Goal: Register for event/course

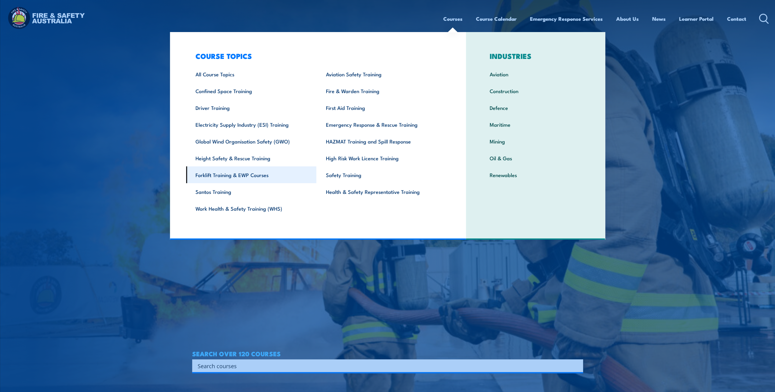
click at [227, 171] on link "Forklift Training & EWP Courses" at bounding box center [251, 175] width 130 height 17
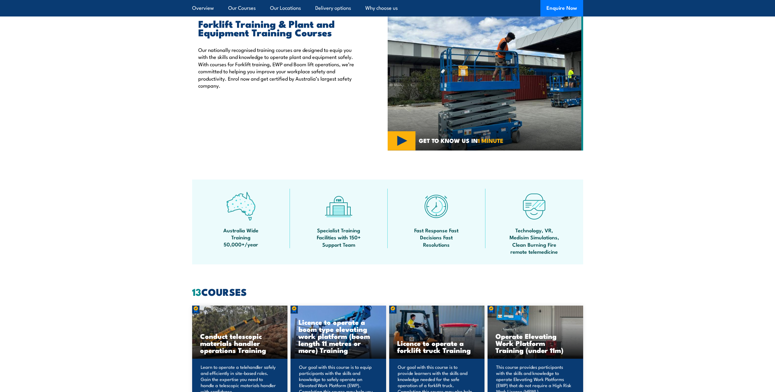
scroll to position [428, 0]
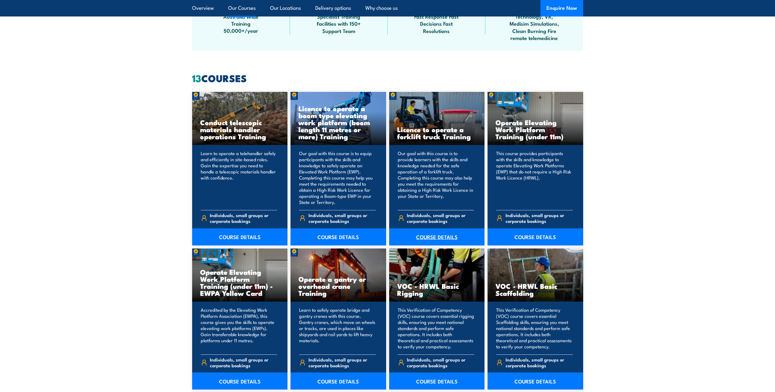
click at [433, 240] on link "COURSE DETAILS" at bounding box center [437, 237] width 96 height 17
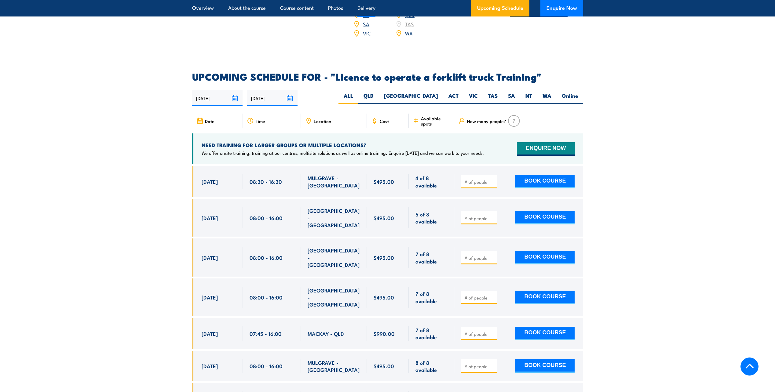
scroll to position [978, 0]
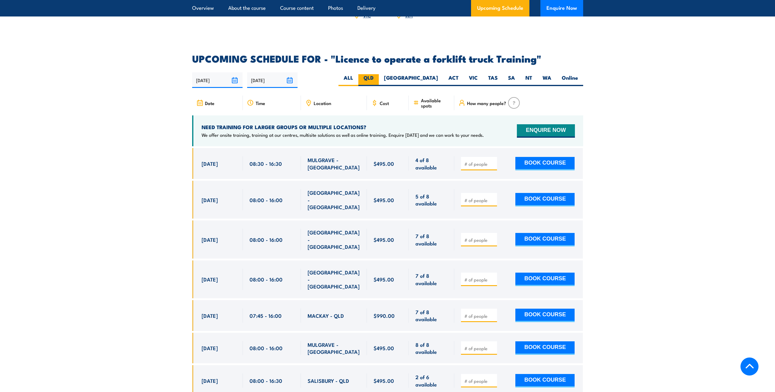
click at [379, 74] on label "QLD" at bounding box center [368, 80] width 20 height 12
click at [378, 74] on input "QLD" at bounding box center [376, 76] width 4 height 4
radio input "true"
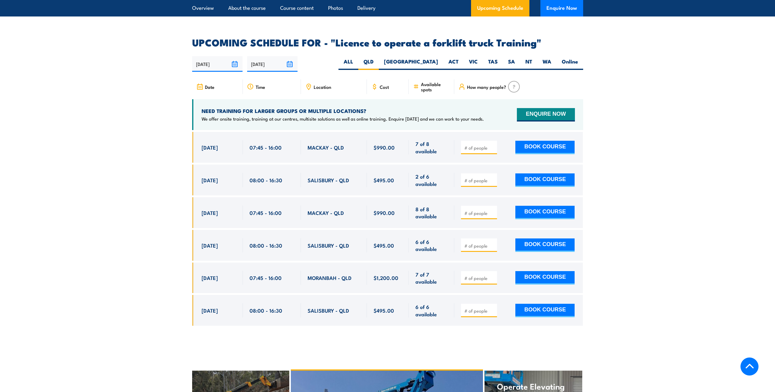
scroll to position [1023, 0]
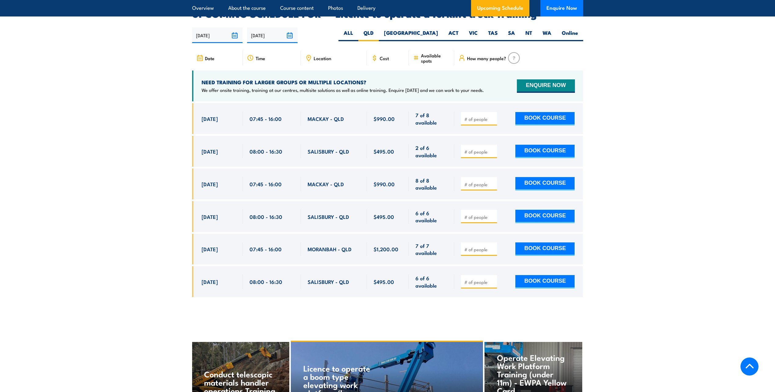
click at [381, 181] on span "$990.00" at bounding box center [384, 184] width 21 height 7
click at [379, 213] on span "$495.00" at bounding box center [384, 216] width 20 height 7
click at [317, 246] on span "MORANBAH - QLD" at bounding box center [330, 249] width 44 height 7
click at [316, 246] on span "MORANBAH - QLD" at bounding box center [330, 249] width 44 height 7
copy span "MORANBAH"
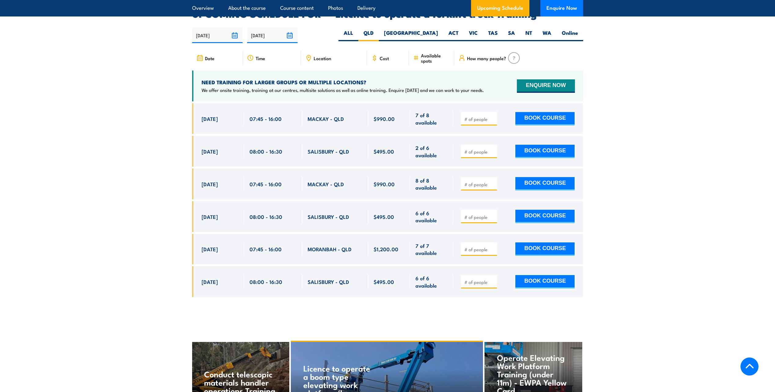
click at [380, 246] on span "$1,200.00" at bounding box center [386, 249] width 25 height 7
click at [6, 83] on section "UPCOMING SCHEDULE FOR - "Licence to operate a forklift truck Training" 24/09/20…" at bounding box center [387, 157] width 775 height 297
click at [25, 84] on section "UPCOMING SCHEDULE FOR - "Licence to operate a forklift truck Training" 24/09/20…" at bounding box center [387, 157] width 775 height 297
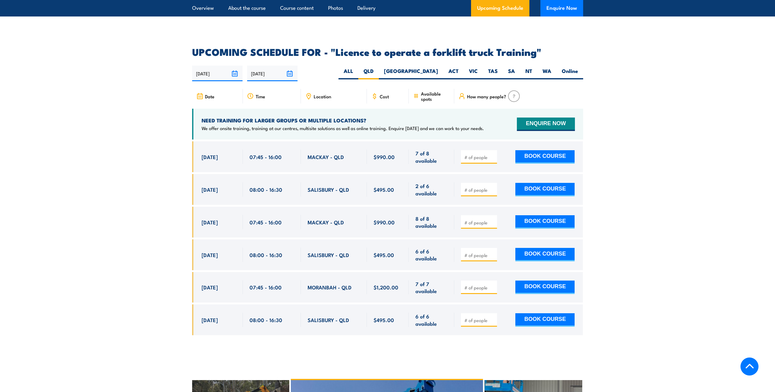
scroll to position [992, 0]
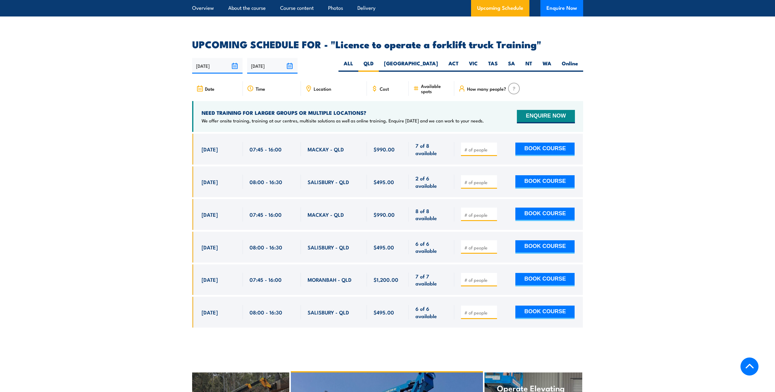
click at [672, 246] on section "UPCOMING SCHEDULE FOR - "Licence to operate a forklift truck Training" [DATE] […" at bounding box center [387, 188] width 775 height 297
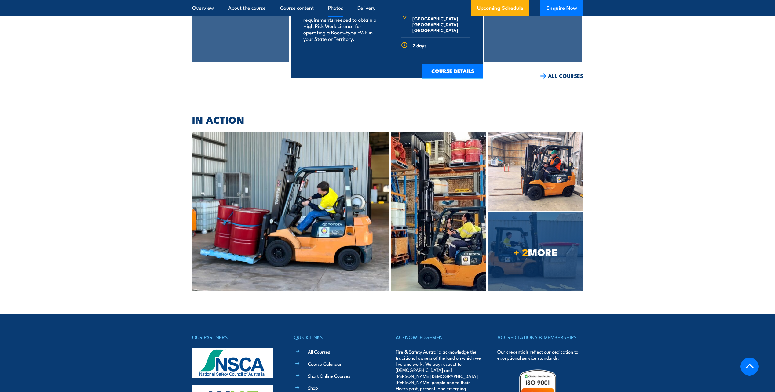
scroll to position [1596, 0]
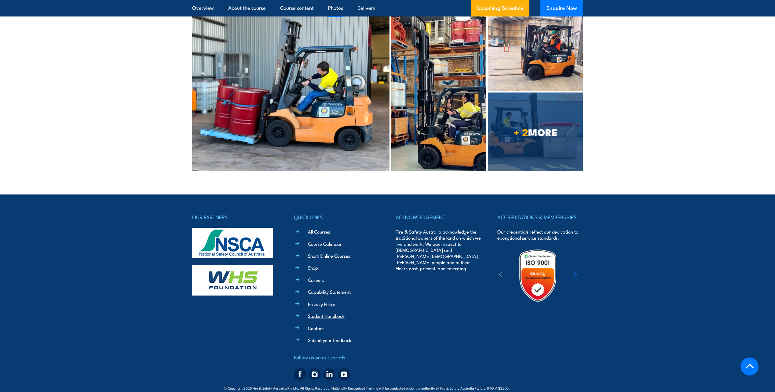
click at [341, 313] on link "Student Handbook" at bounding box center [326, 316] width 37 height 6
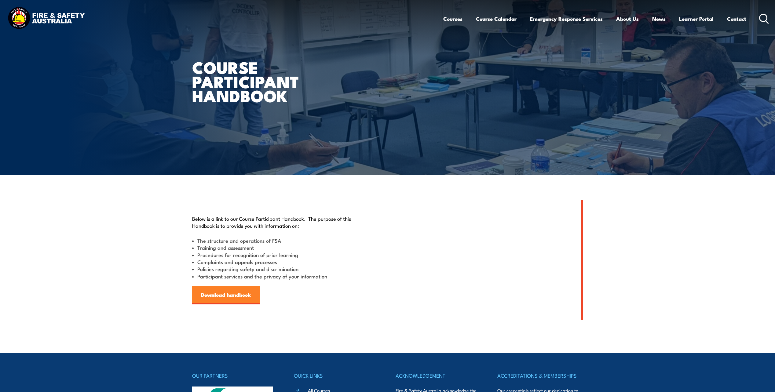
click at [259, 297] on link "Download handbook" at bounding box center [226, 295] width 68 height 18
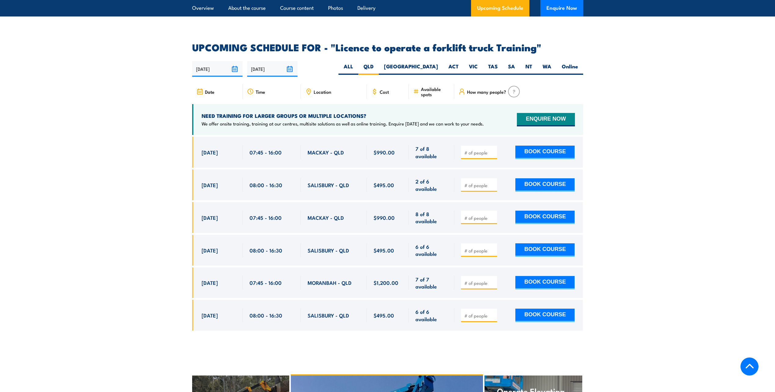
scroll to position [863, 0]
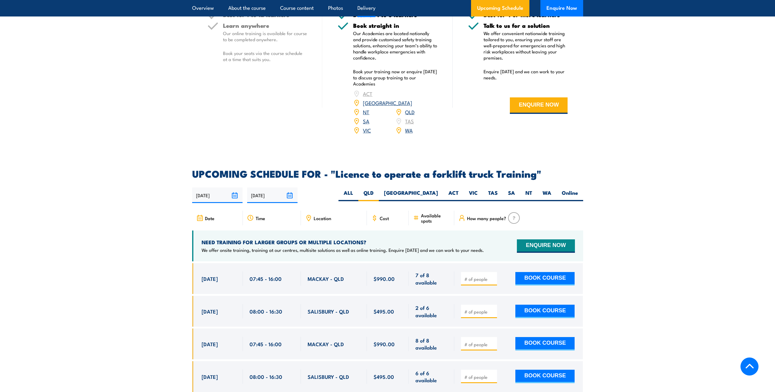
click at [37, 284] on section "UPCOMING SCHEDULE FOR - "Licence to operate a forklift truck Training" [DATE] […" at bounding box center [387, 317] width 775 height 297
click at [59, 299] on section "UPCOMING SCHEDULE FOR - "Licence to operate a forklift truck Training" [DATE] […" at bounding box center [387, 317] width 775 height 297
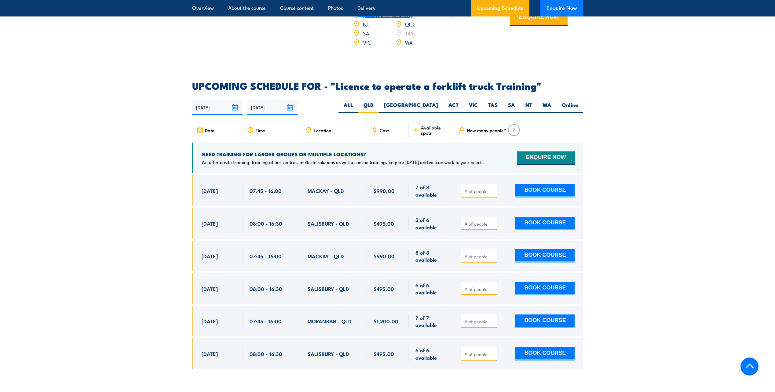
scroll to position [954, 0]
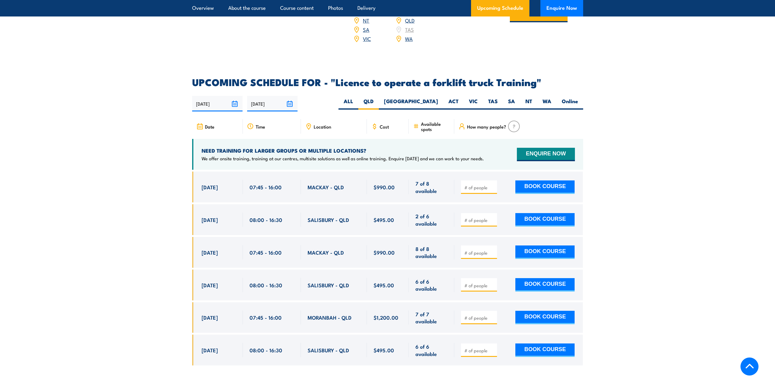
click at [318, 184] on span "MACKAY - QLD" at bounding box center [326, 187] width 36 height 7
copy span "MACKAY"
